Goal: Find specific page/section: Find specific page/section

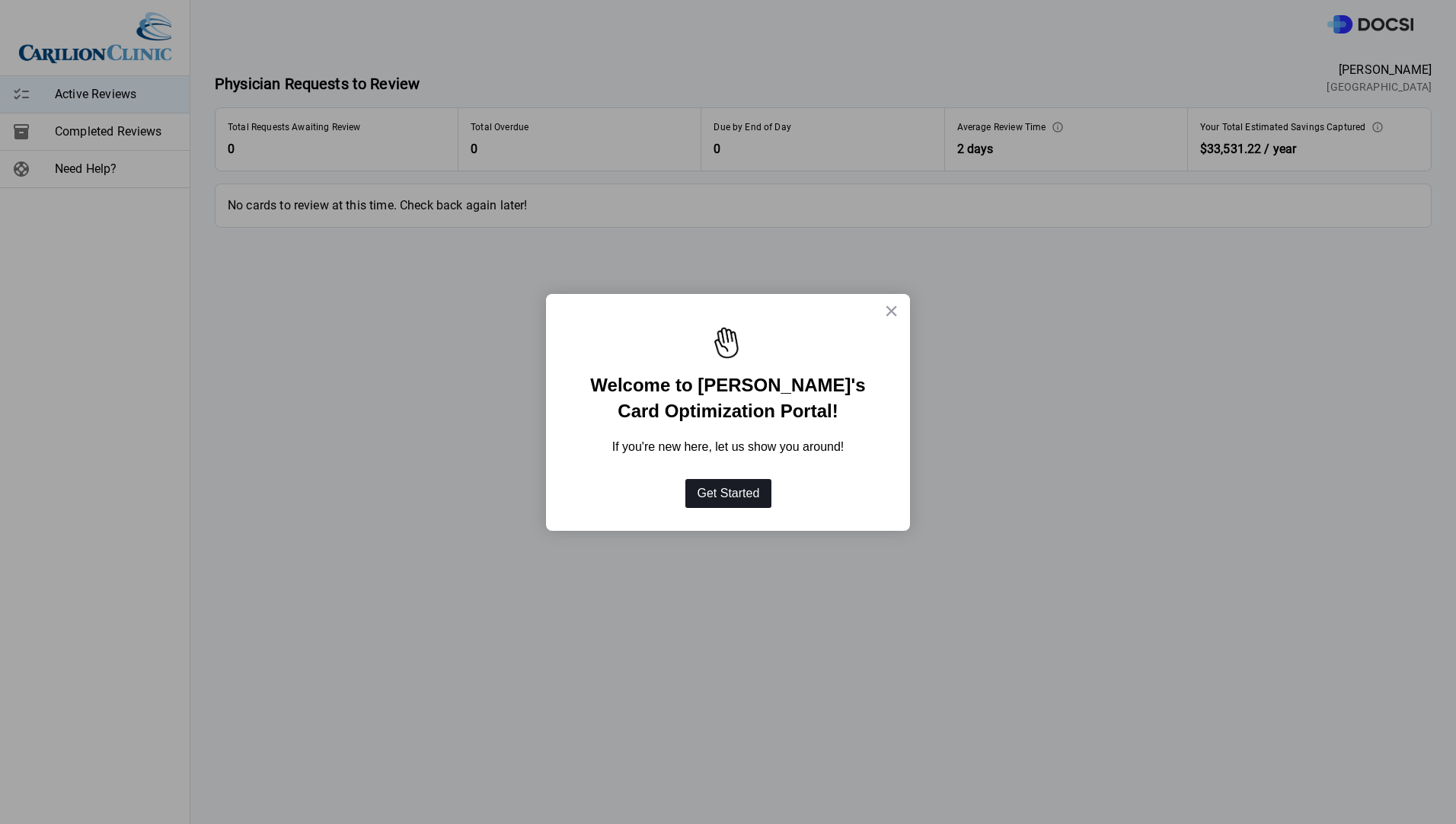
click at [697, 488] on button "Get Started" at bounding box center [729, 493] width 87 height 29
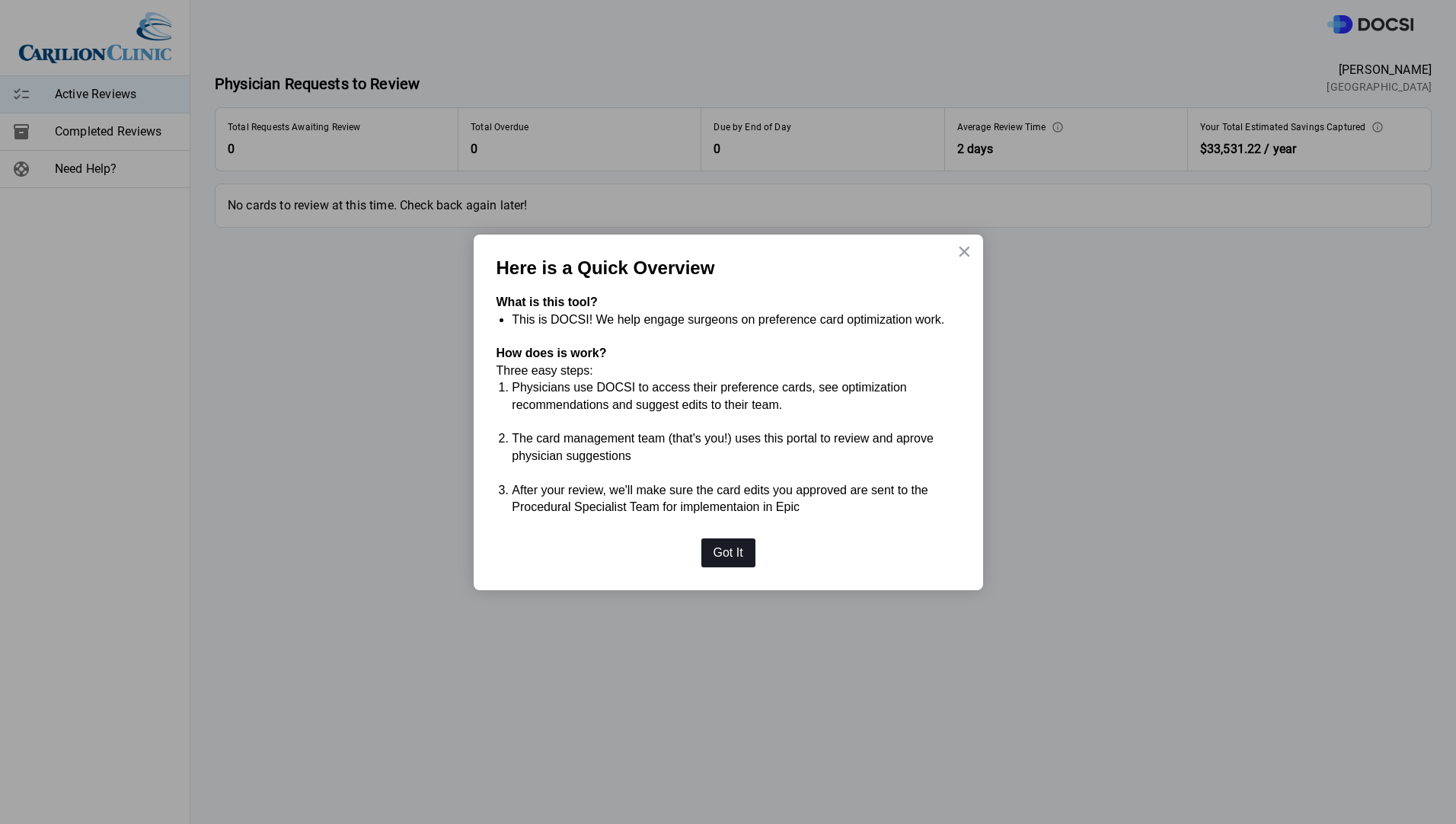
click at [726, 553] on button "Got It" at bounding box center [729, 552] width 54 height 29
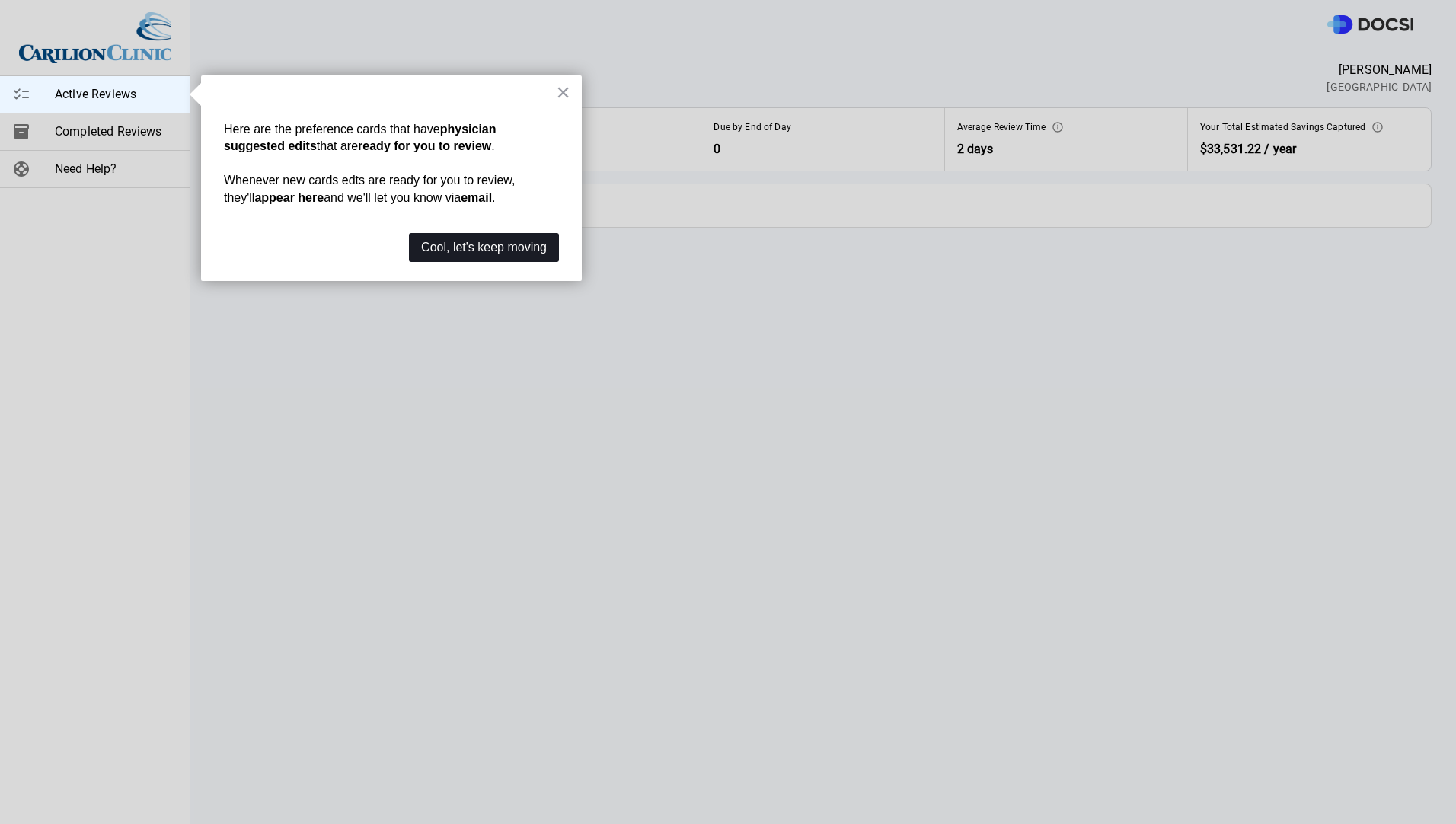
click at [461, 254] on button "Cool, let's keep moving" at bounding box center [484, 247] width 150 height 29
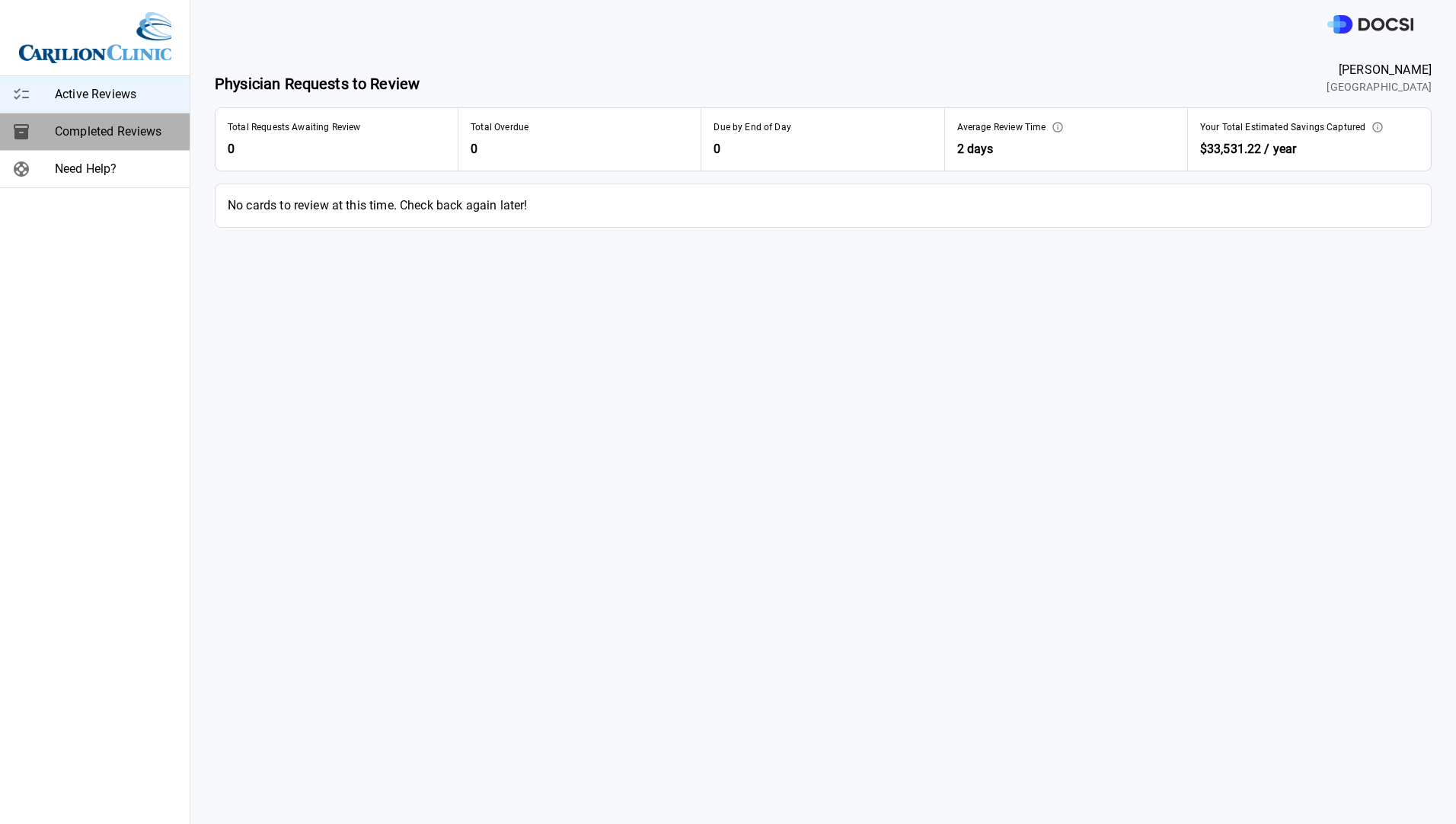
click at [117, 130] on span "Completed Reviews" at bounding box center [116, 132] width 123 height 19
click at [76, 88] on span "Active Reviews" at bounding box center [116, 95] width 123 height 19
click at [88, 131] on span "Completed Reviews" at bounding box center [116, 132] width 123 height 19
